Goal: Information Seeking & Learning: Learn about a topic

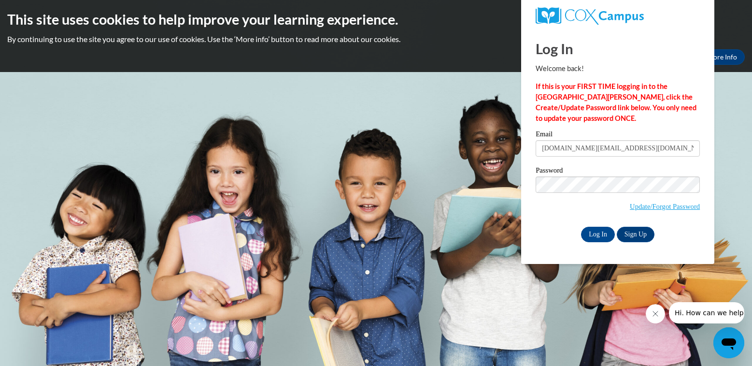
type input "cassandraeharris.ch@gmail.com"
click at [605, 230] on input "Log In" at bounding box center [598, 233] width 34 height 15
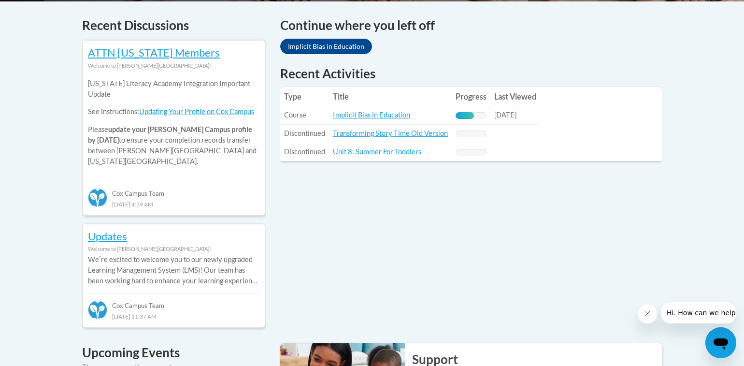
scroll to position [344, 0]
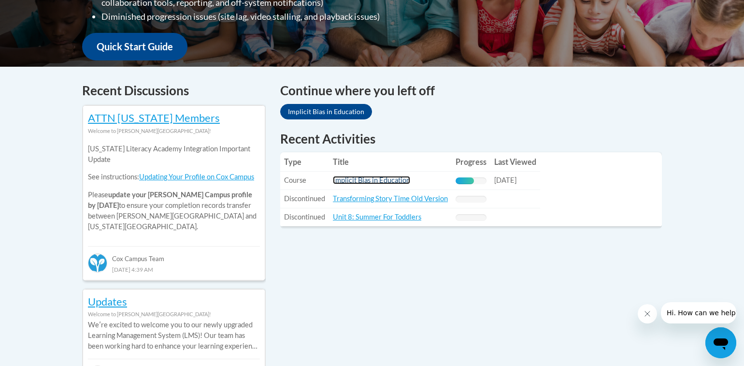
click at [363, 178] on link "Implicit Bias in Education" at bounding box center [371, 180] width 77 height 8
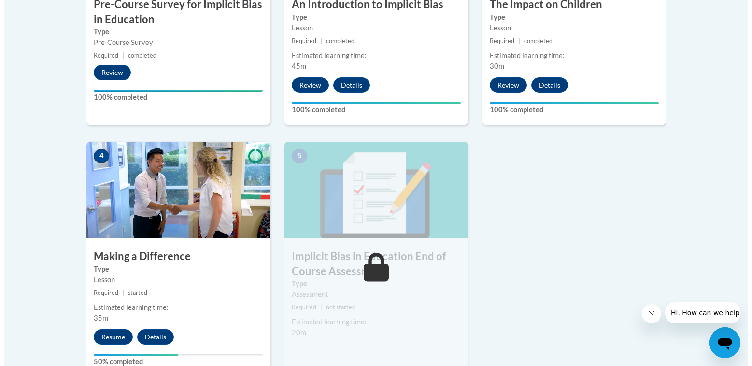
scroll to position [483, 0]
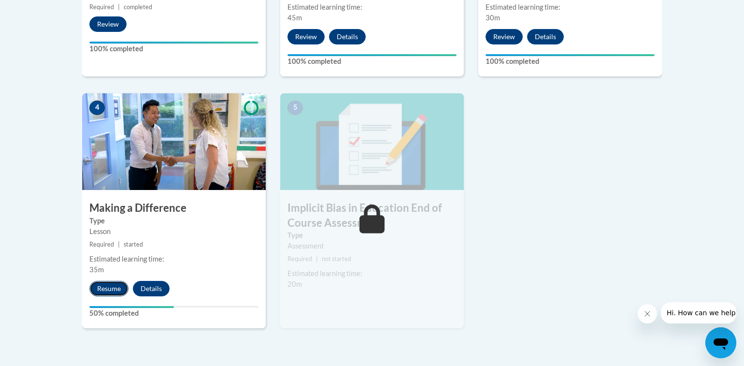
click at [106, 285] on button "Resume" at bounding box center [108, 288] width 39 height 15
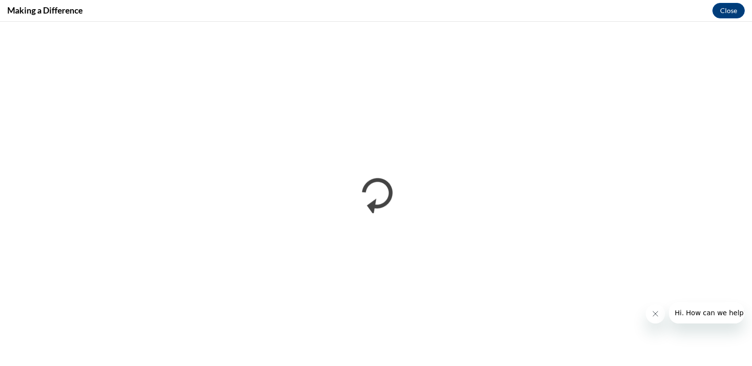
scroll to position [0, 0]
